Goal: Navigation & Orientation: Find specific page/section

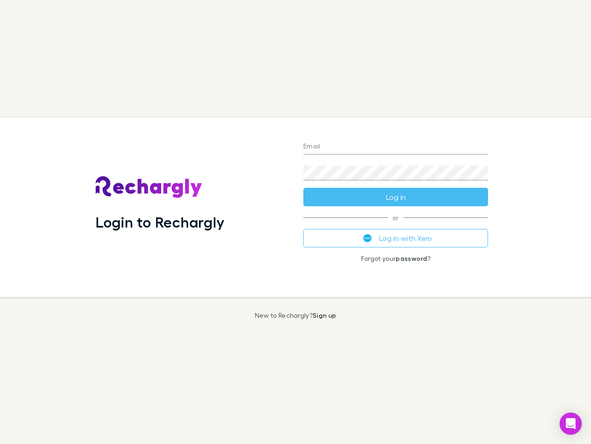
click at [296, 222] on div "Login to Rechargly" at bounding box center [192, 206] width 208 height 179
click at [396, 147] on input "Email" at bounding box center [396, 147] width 185 height 15
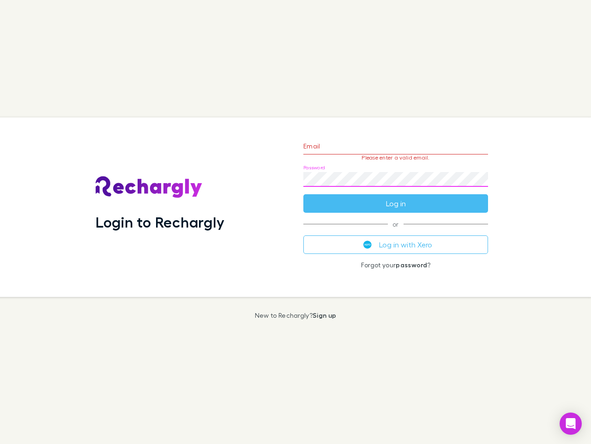
click at [396, 197] on form "Email Please enter a valid email. Password Log in" at bounding box center [396, 172] width 185 height 80
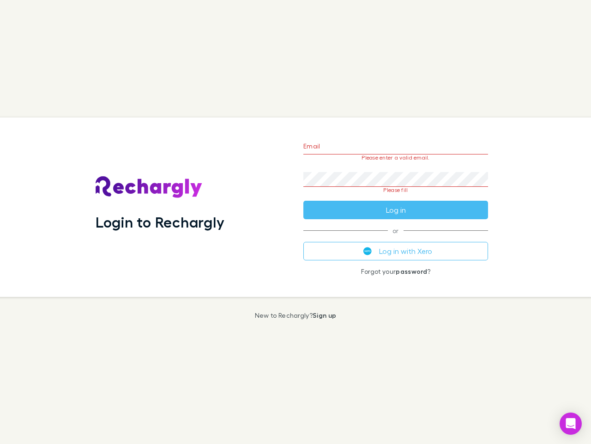
click at [396, 238] on div "Email Please enter a valid email. Password Please fill Log in or Log in with Xe…" at bounding box center [396, 206] width 200 height 179
click at [571, 423] on icon "Open Intercom Messenger" at bounding box center [572, 423] width 10 height 11
